Goal: Task Accomplishment & Management: Complete application form

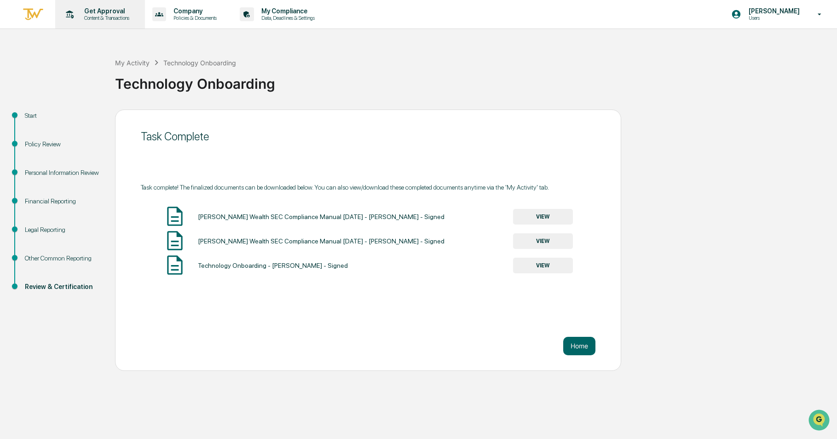
click at [111, 7] on p "Get Approval" at bounding box center [105, 10] width 57 height 7
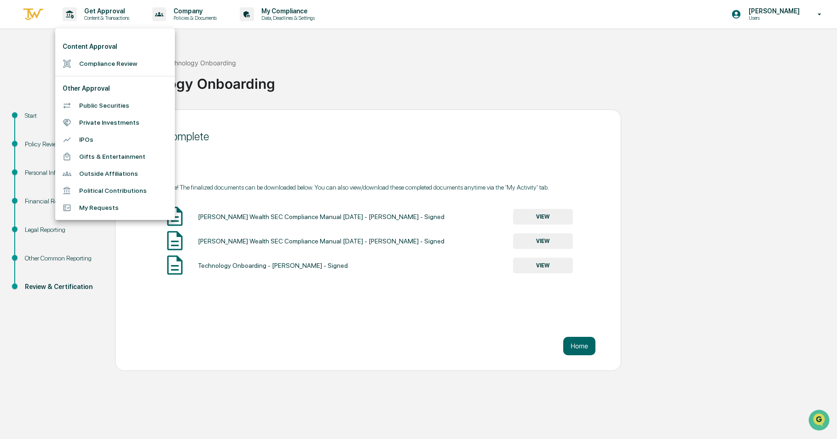
click at [92, 66] on li "Compliance Review" at bounding box center [115, 63] width 120 height 17
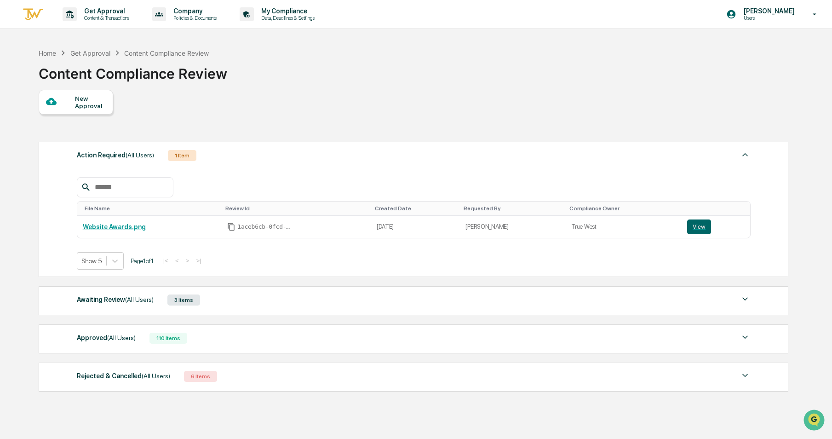
click at [89, 104] on div "New Approval" at bounding box center [90, 102] width 31 height 15
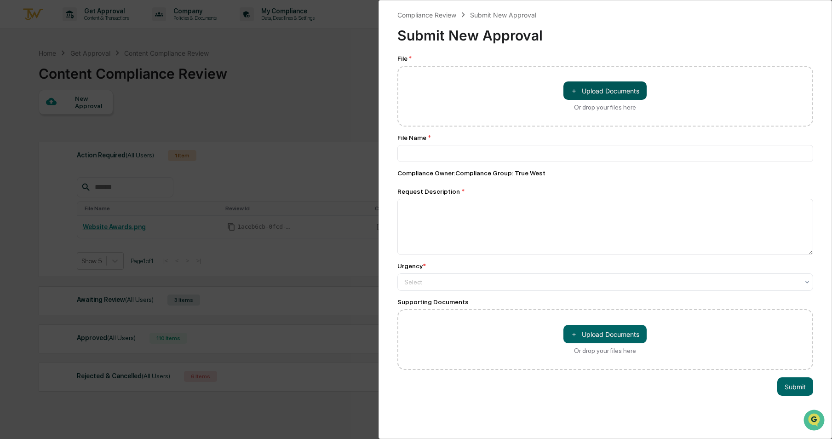
click at [576, 98] on button "＋ Upload Documents" at bounding box center [605, 90] width 83 height 18
type input "**********"
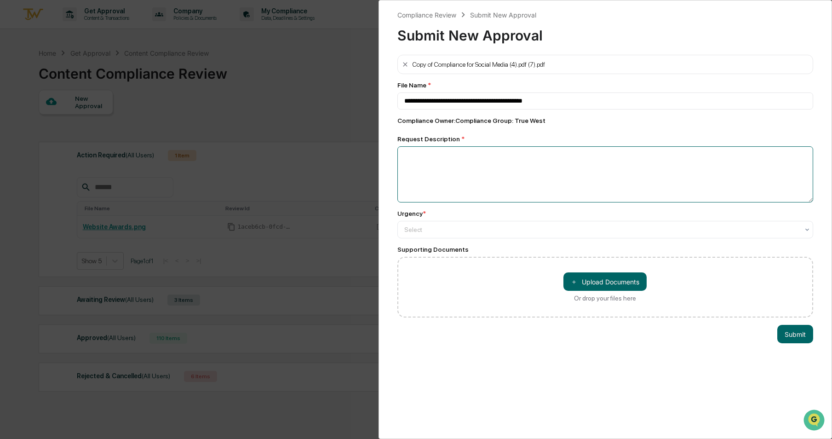
click at [489, 182] on textarea at bounding box center [606, 174] width 416 height 56
type textarea "**********"
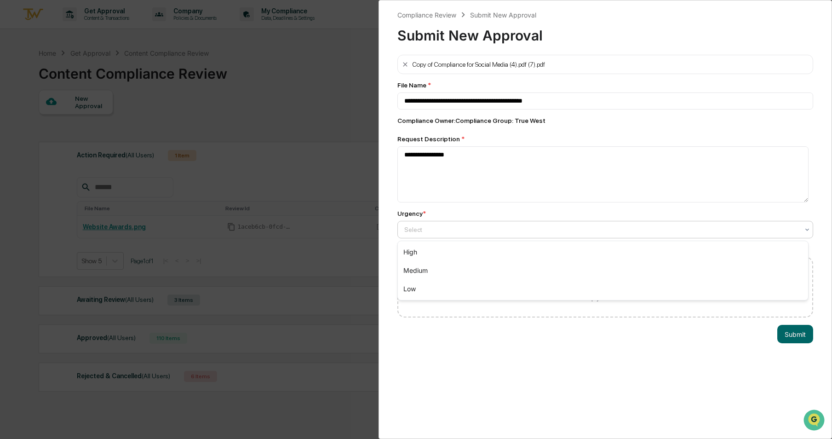
click at [507, 234] on div at bounding box center [601, 229] width 395 height 9
click at [483, 265] on div "Medium" at bounding box center [603, 270] width 411 height 18
click at [786, 335] on button "Submit" at bounding box center [796, 334] width 36 height 18
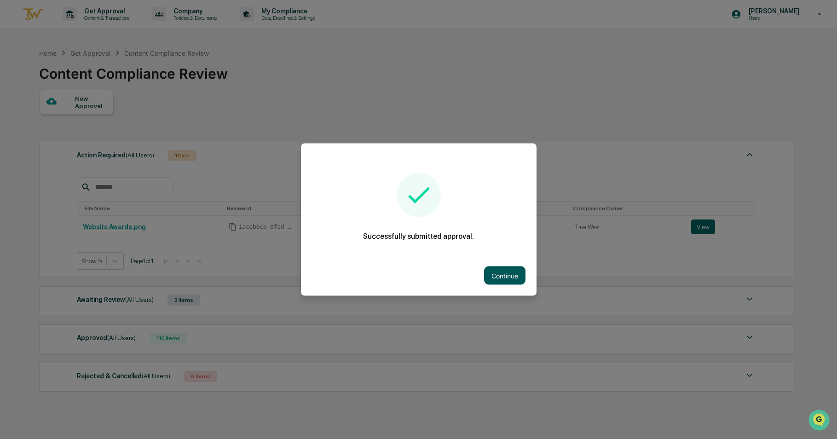
click at [488, 269] on button "Continue" at bounding box center [504, 275] width 41 height 18
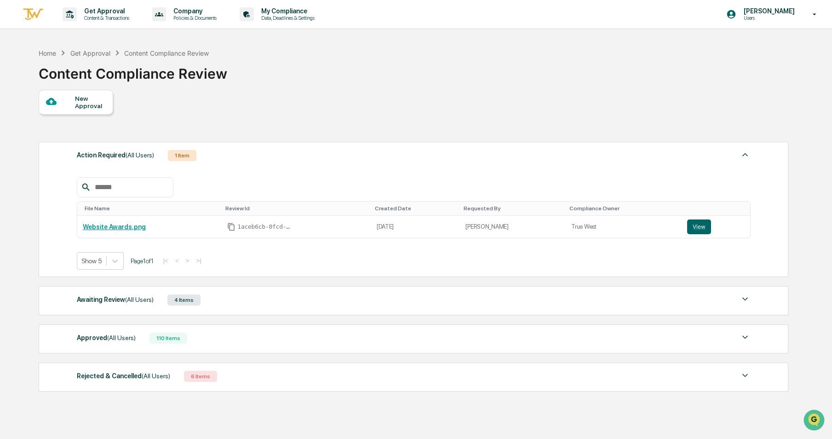
click at [168, 298] on div "4 Items" at bounding box center [184, 300] width 33 height 11
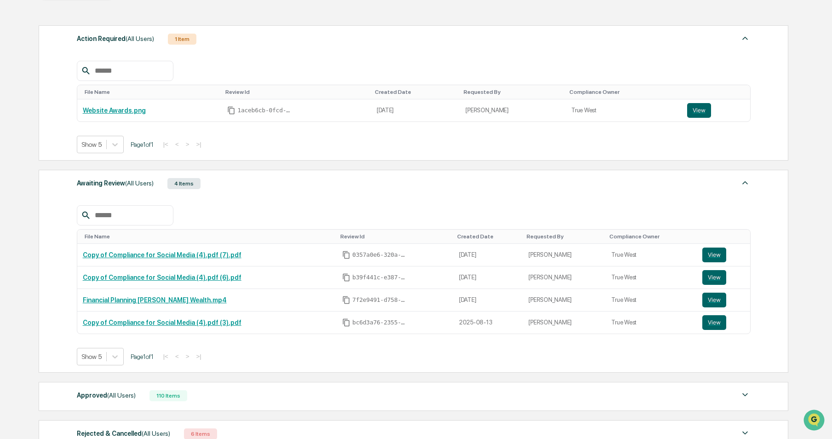
scroll to position [184, 0]
